Goal: Information Seeking & Learning: Check status

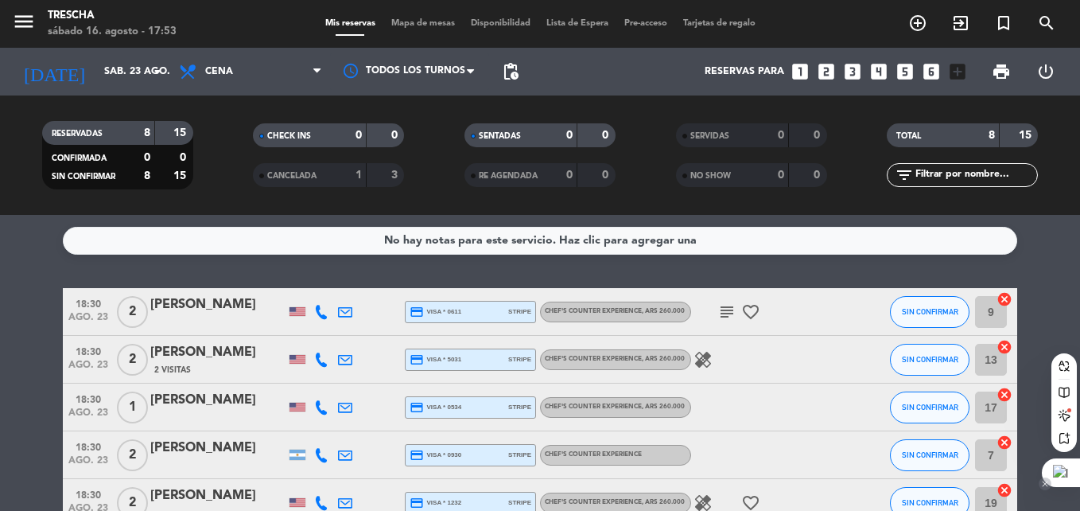
click at [1062, 468] on div at bounding box center [1061, 472] width 38 height 29
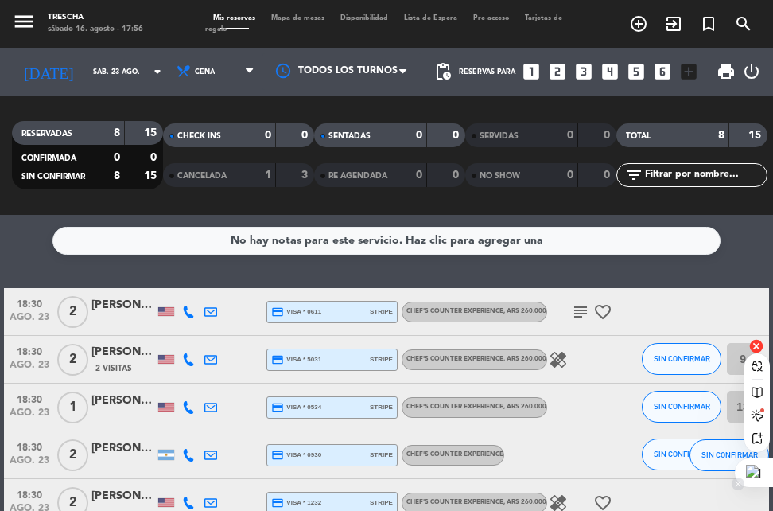
click at [755, 475] on div at bounding box center [754, 472] width 38 height 29
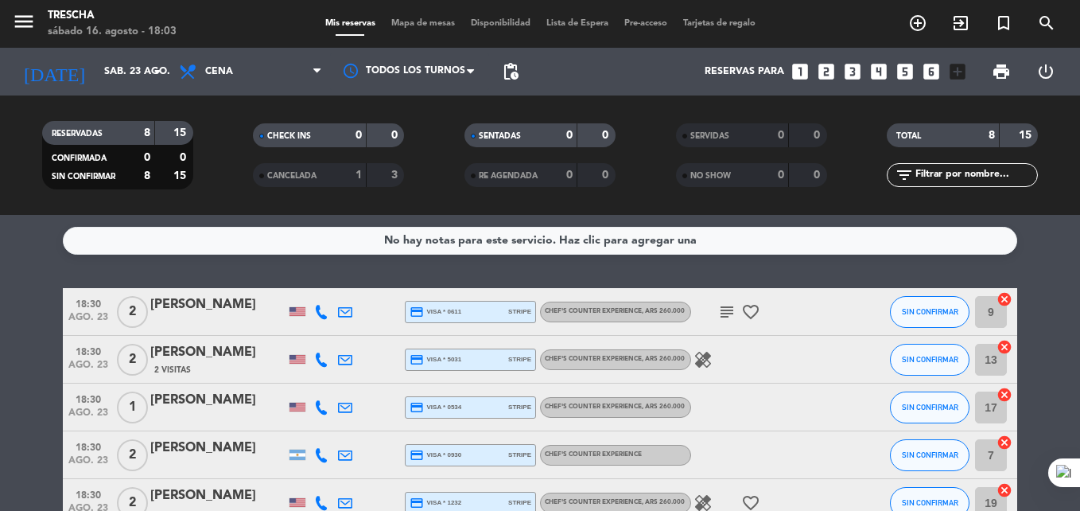
click at [45, 229] on service-notes "No hay notas para este servicio. Haz clic para agregar una" at bounding box center [540, 241] width 1080 height 28
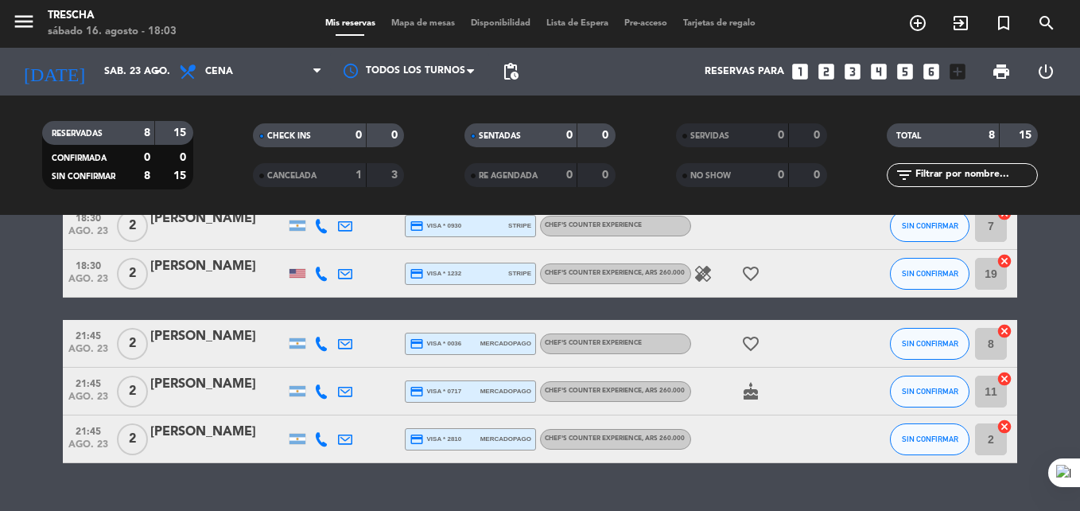
scroll to position [197, 0]
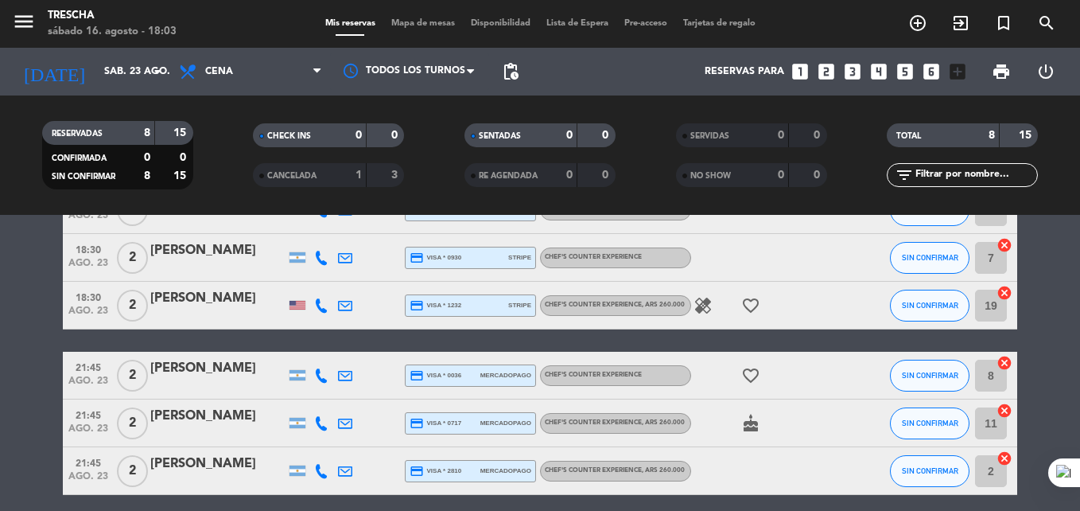
click at [290, 184] on div "CANCELADA 1 3" at bounding box center [328, 175] width 151 height 24
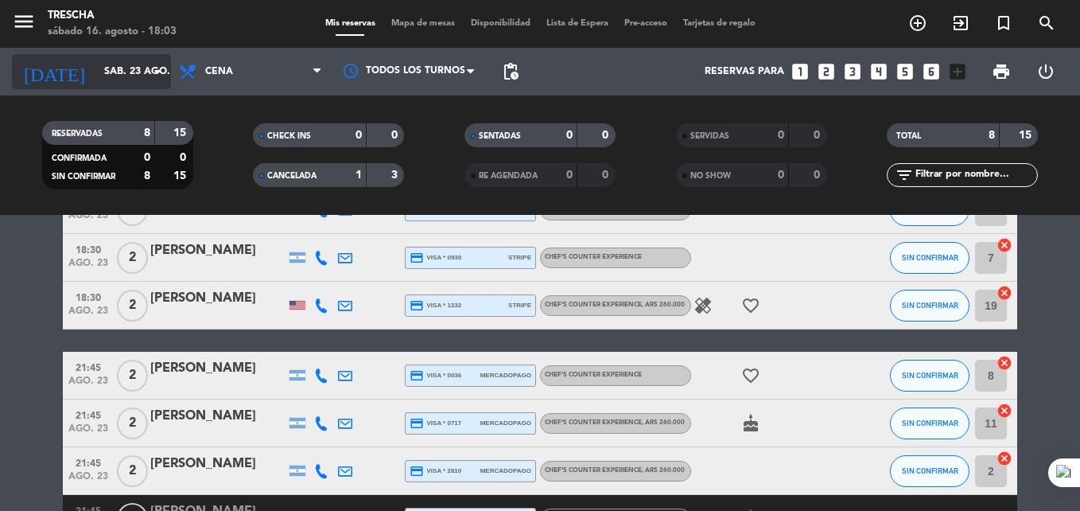
click at [128, 78] on input "sáb. 23 ago." at bounding box center [163, 71] width 134 height 27
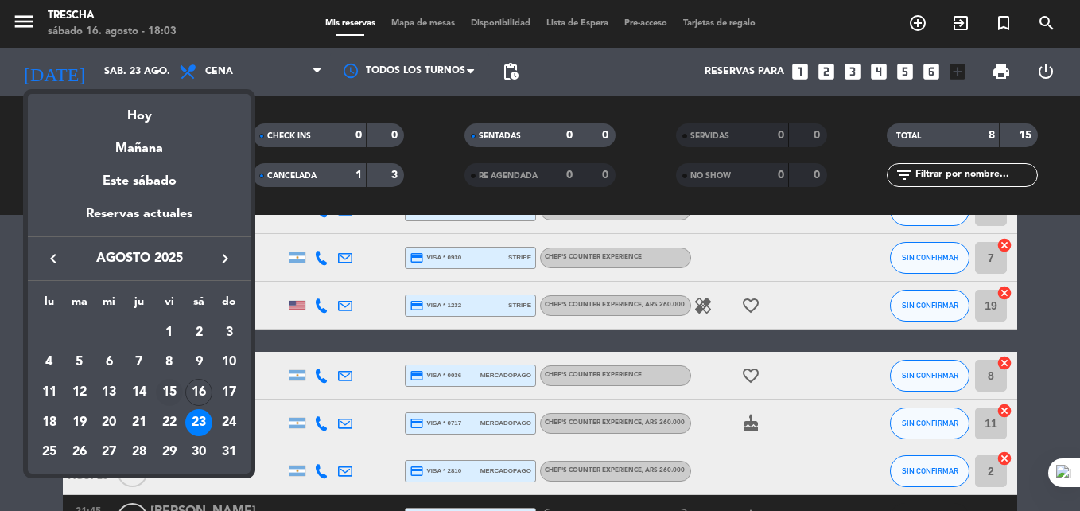
click at [173, 398] on div "15" at bounding box center [169, 392] width 27 height 27
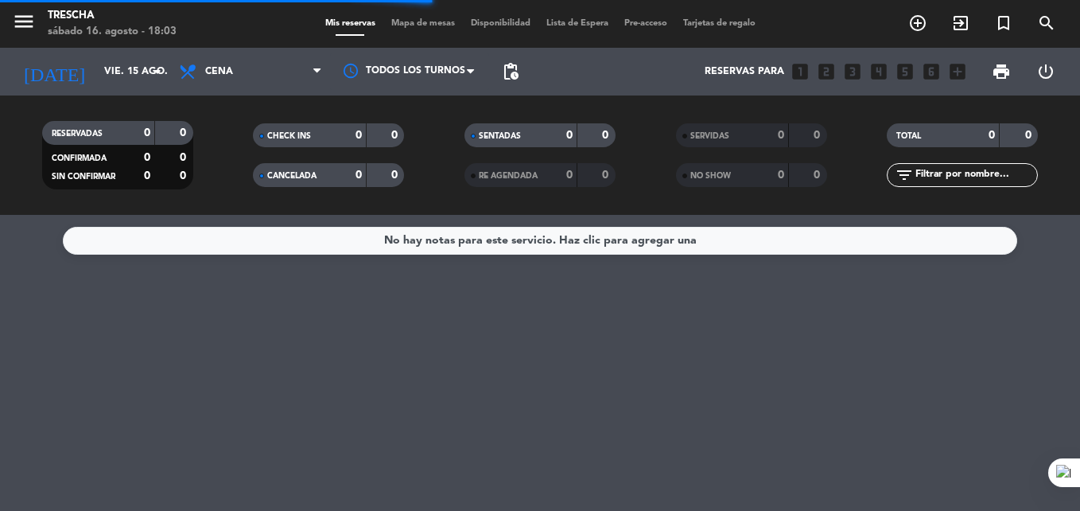
scroll to position [0, 0]
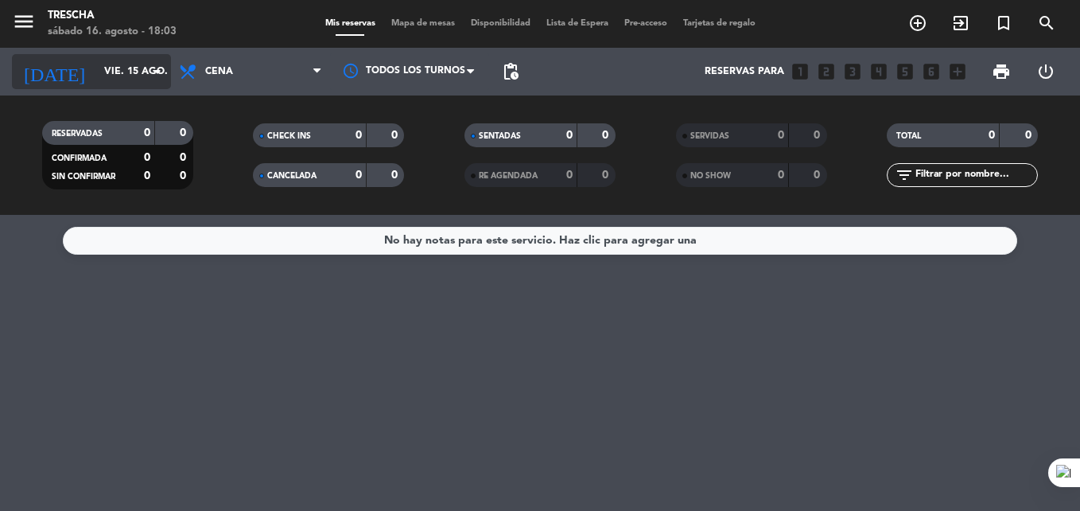
click at [145, 77] on input "vie. 15 ago." at bounding box center [163, 71] width 134 height 27
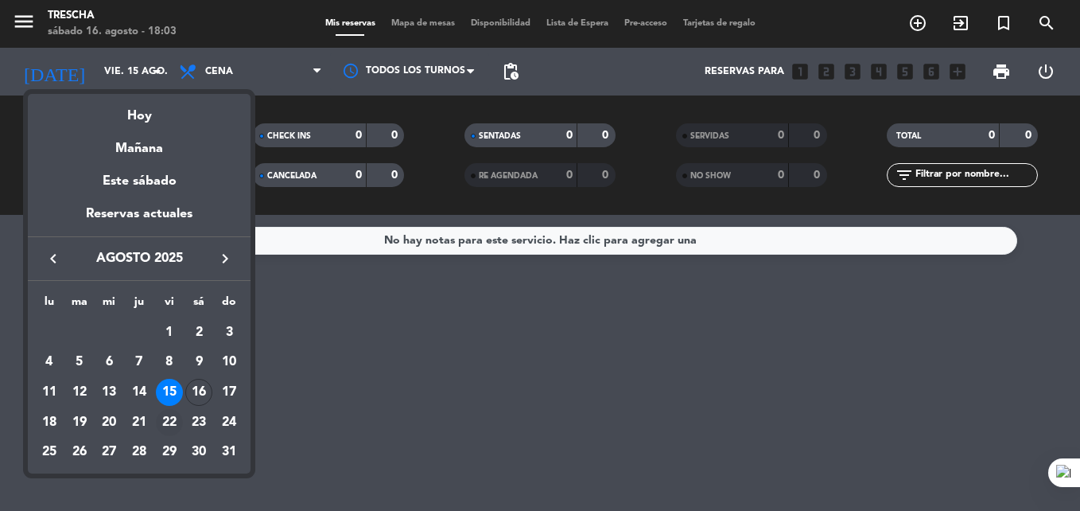
click at [169, 424] on div "22" at bounding box center [169, 422] width 27 height 27
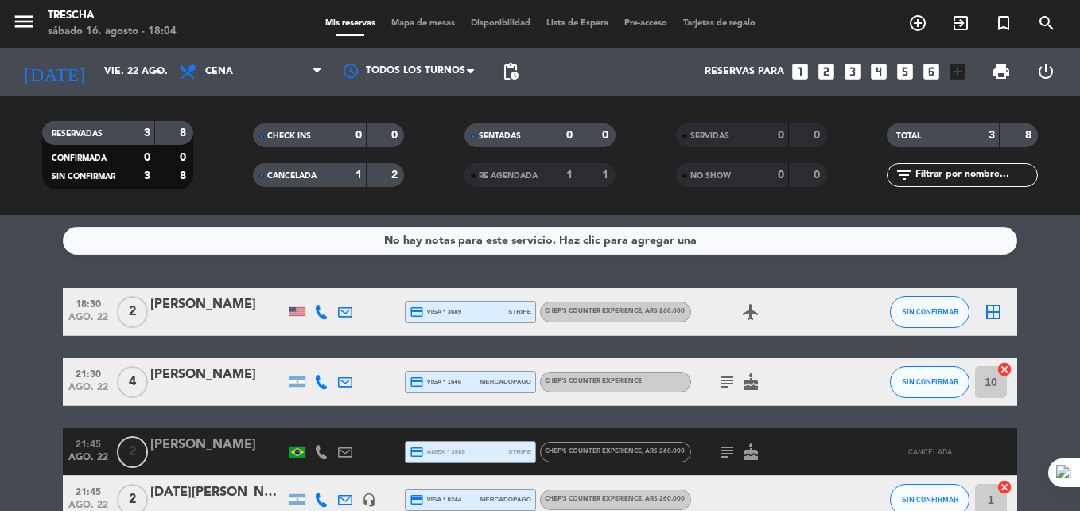
click at [18, 383] on bookings-row "18:30 ago. 22 2 [PERSON_NAME] credit_card visa * 3689 stripe Chef's Counter Exp…" at bounding box center [540, 405] width 1080 height 235
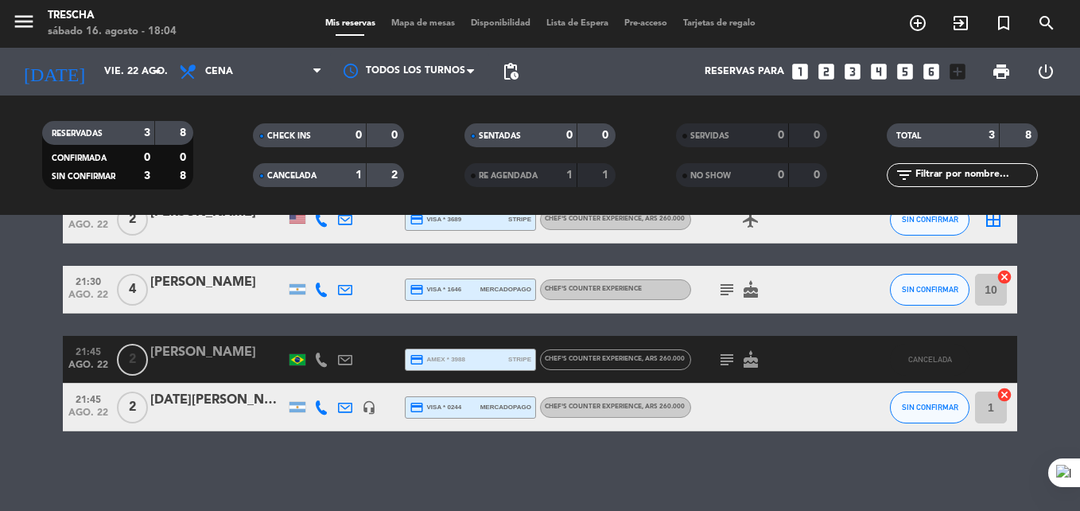
scroll to position [60, 0]
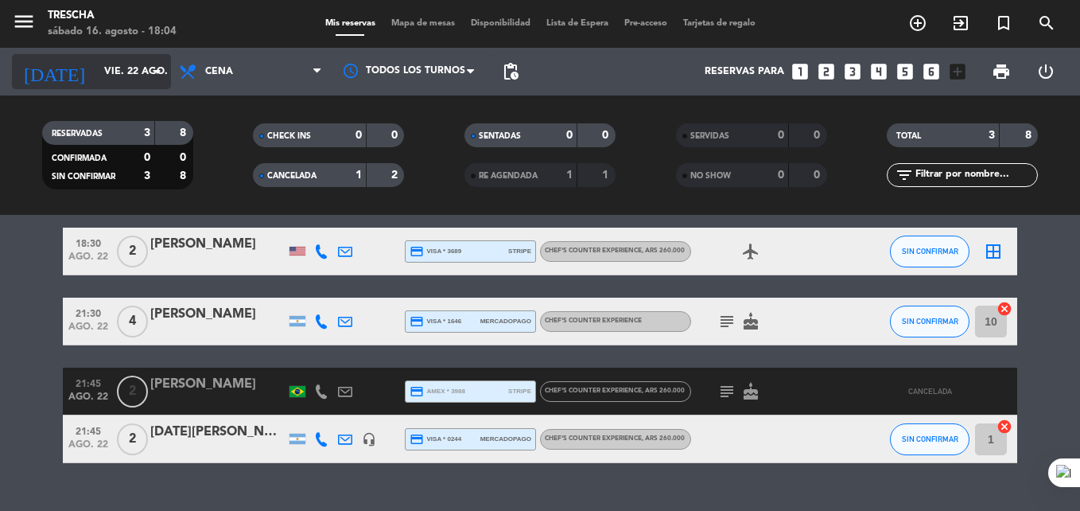
click at [115, 63] on input "vie. 22 ago." at bounding box center [163, 71] width 134 height 27
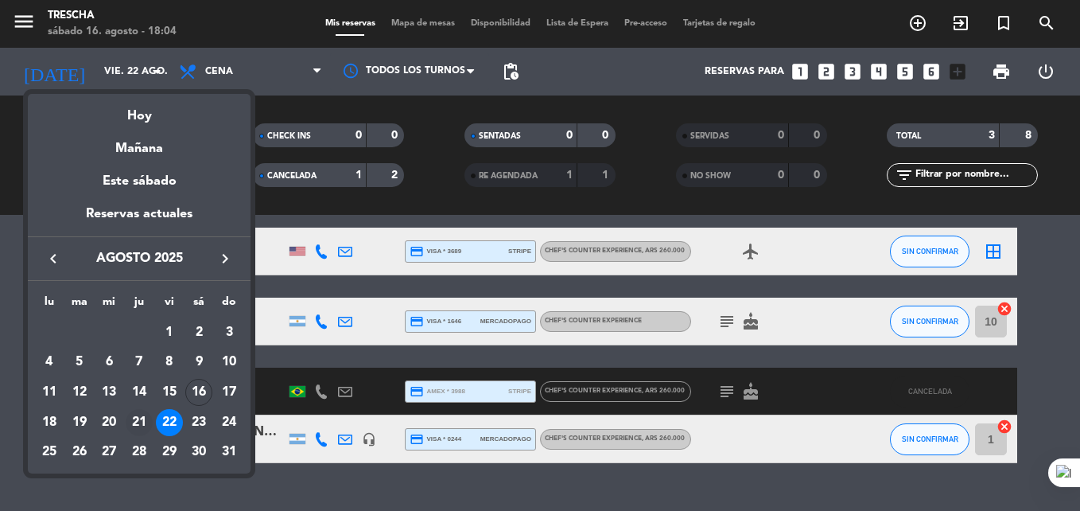
click at [142, 424] on div "21" at bounding box center [139, 422] width 27 height 27
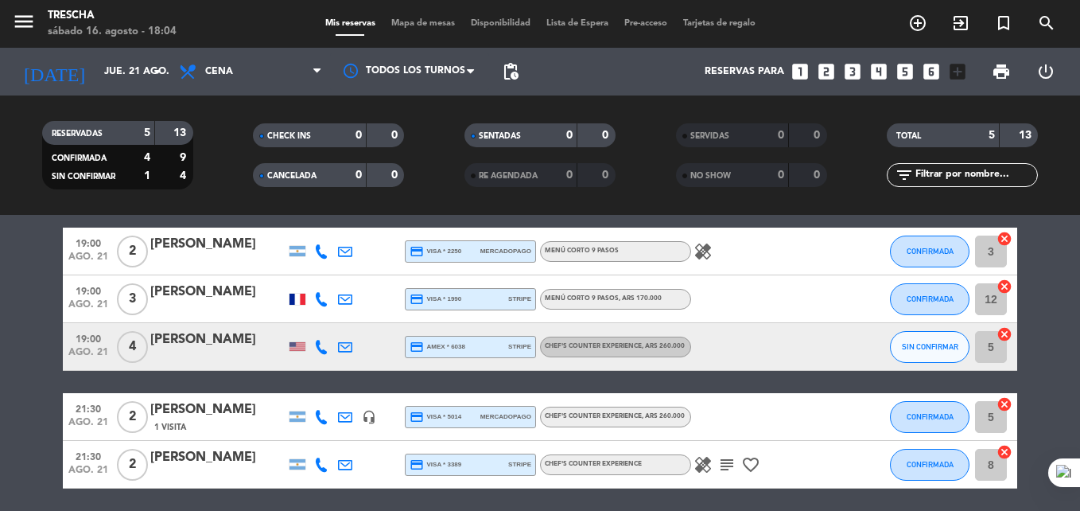
click at [31, 374] on bookings-row "19:00 ago. 21 2 [PERSON_NAME] credit_card visa * 2250 mercadopago Menú corto 9 …" at bounding box center [540, 357] width 1080 height 261
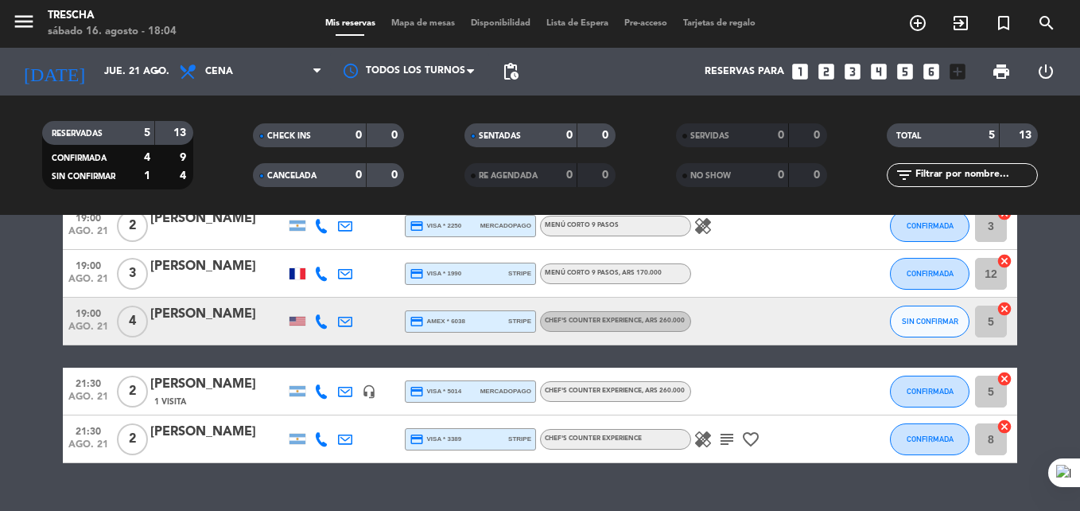
scroll to position [54, 0]
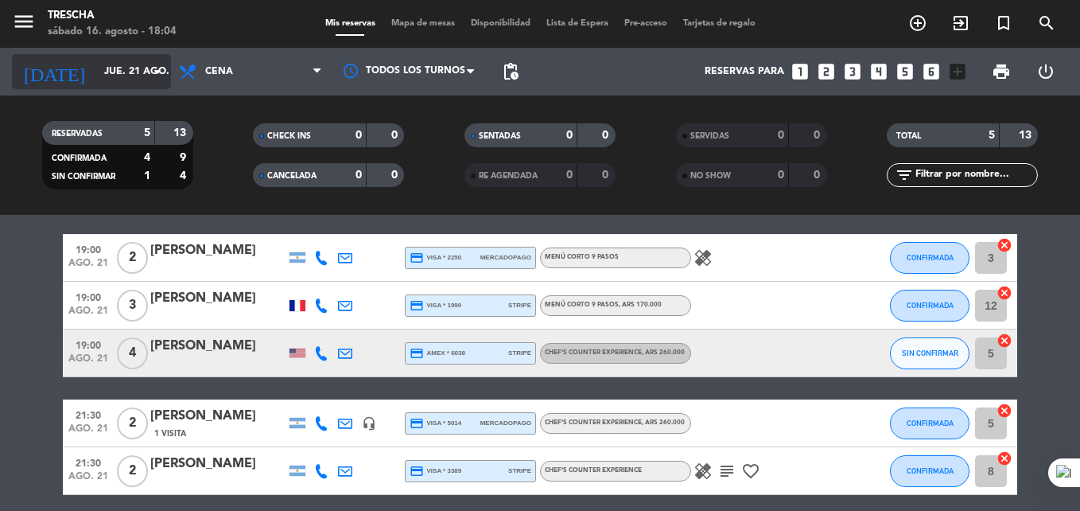
click at [102, 65] on input "jue. 21 ago." at bounding box center [163, 71] width 134 height 27
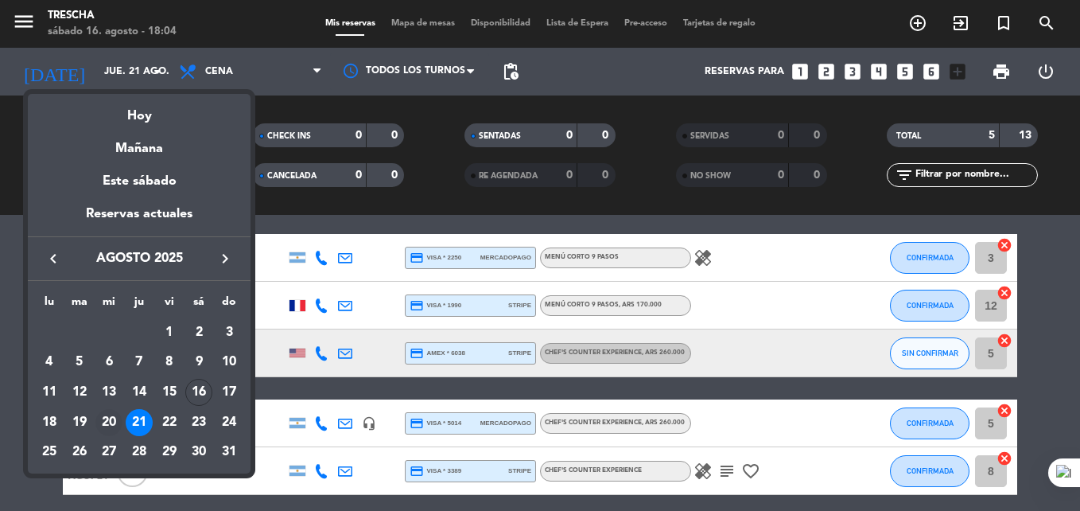
click at [115, 422] on div "20" at bounding box center [108, 422] width 27 height 27
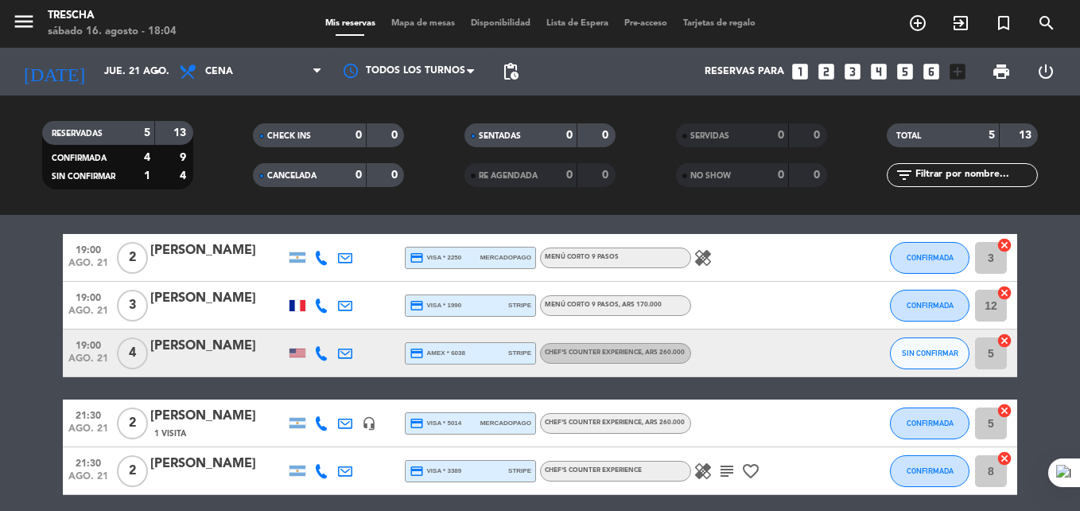
type input "mié. 20 ago."
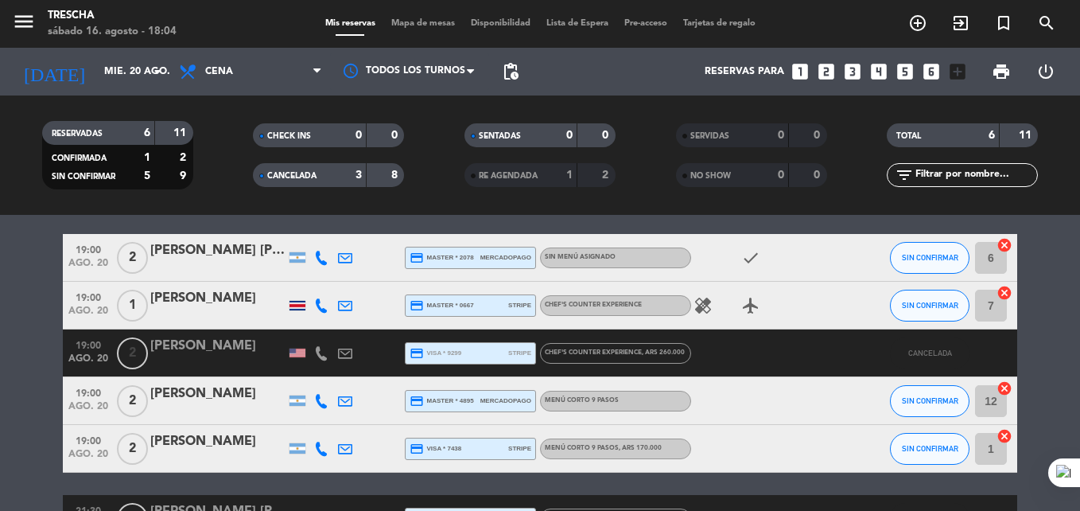
click at [22, 394] on bookings-row "19:00 ago. 20 2 [PERSON_NAME] [PERSON_NAME] credit_card master * 2078 mercadopa…" at bounding box center [540, 471] width 1080 height 474
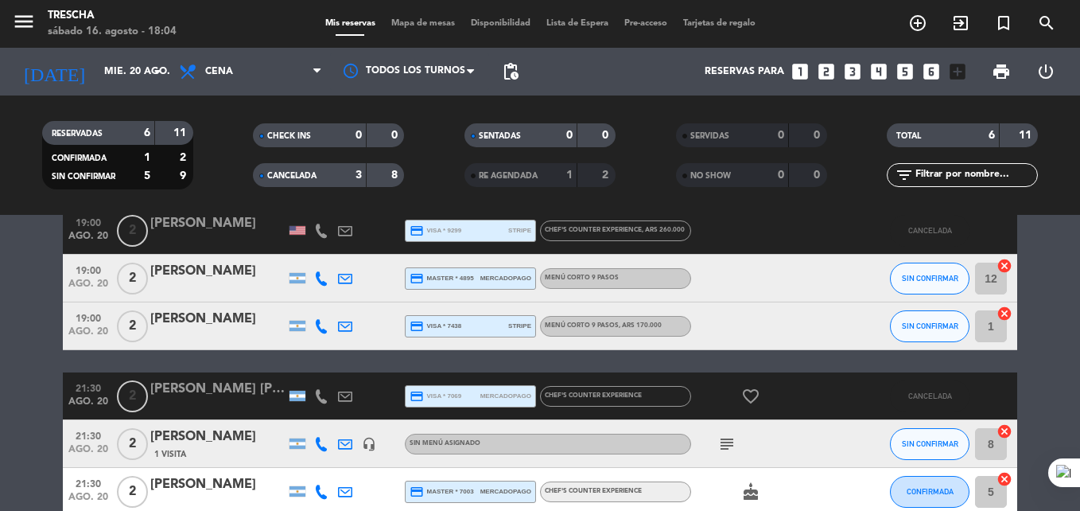
click at [22, 394] on bookings-row "19:00 ago. 20 2 [PERSON_NAME] [PERSON_NAME] credit_card master * 2078 mercadopa…" at bounding box center [540, 348] width 1080 height 474
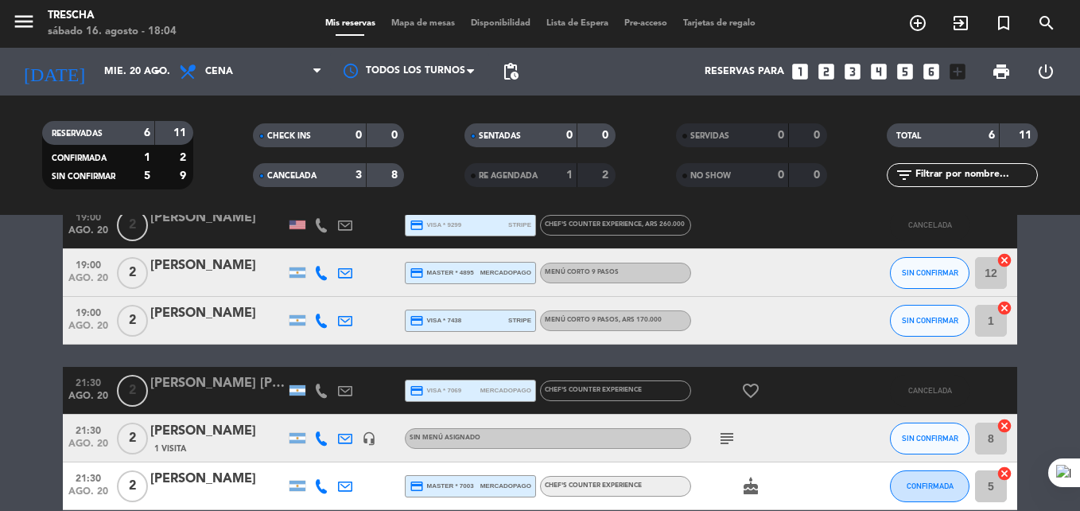
scroll to position [181, 0]
